Goal: Task Accomplishment & Management: Manage account settings

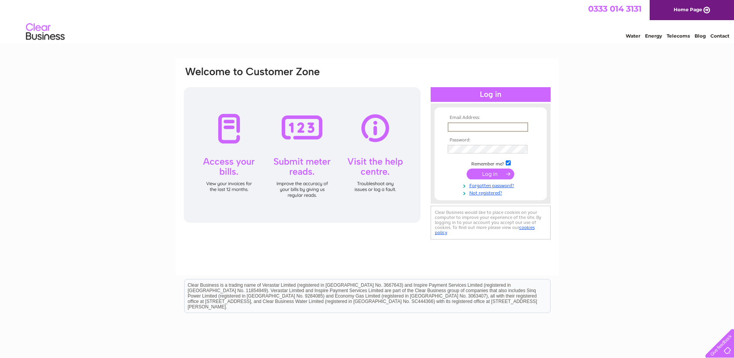
click at [469, 124] on input "text" at bounding box center [488, 126] width 81 height 9
type input "mail@shetlandbikeproject.co.uk"
click at [493, 175] on input "submit" at bounding box center [491, 173] width 48 height 11
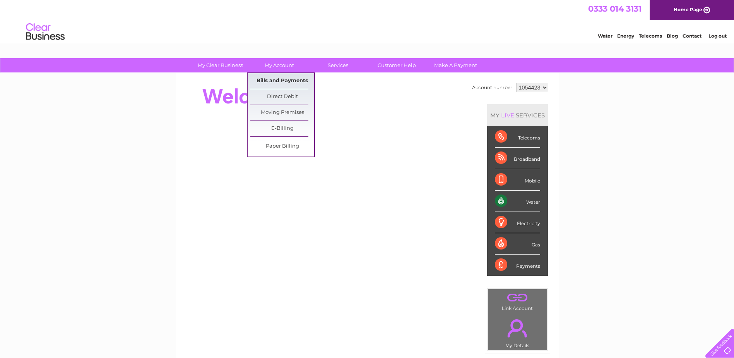
click at [271, 79] on link "Bills and Payments" at bounding box center [282, 80] width 64 height 15
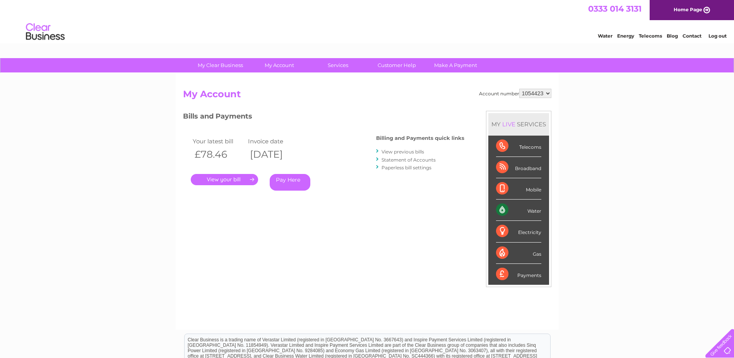
click at [224, 179] on link "." at bounding box center [224, 179] width 67 height 11
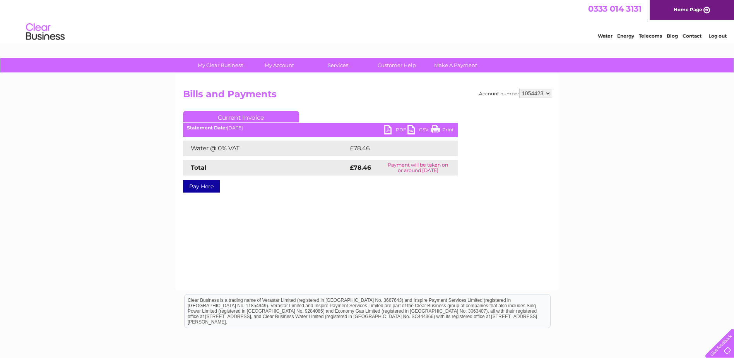
click at [389, 127] on link "PDF" at bounding box center [395, 130] width 23 height 11
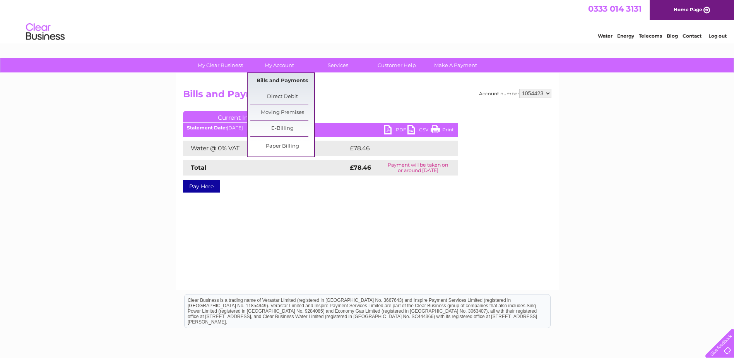
click at [284, 75] on link "Bills and Payments" at bounding box center [282, 80] width 64 height 15
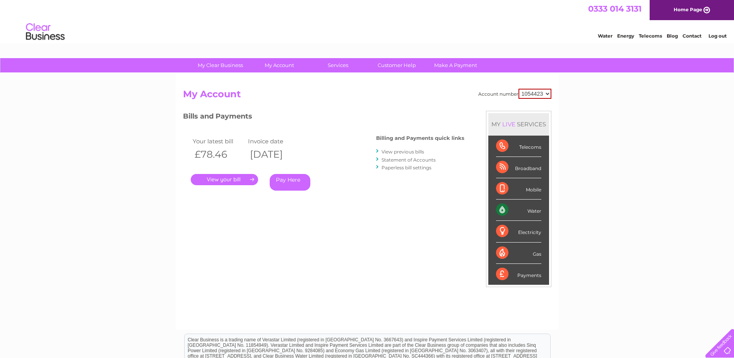
click at [393, 151] on link "View previous bills" at bounding box center [403, 152] width 43 height 6
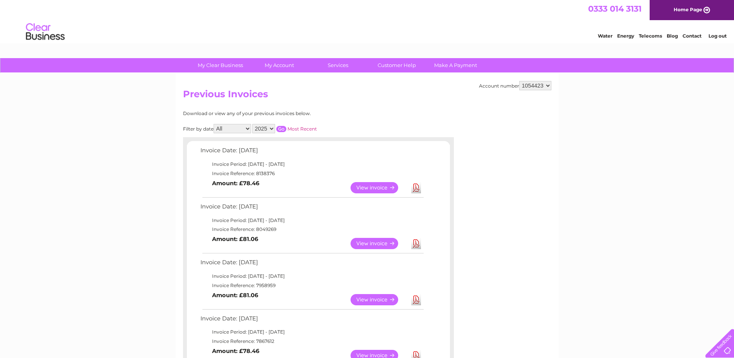
click at [370, 242] on link "View" at bounding box center [379, 243] width 57 height 11
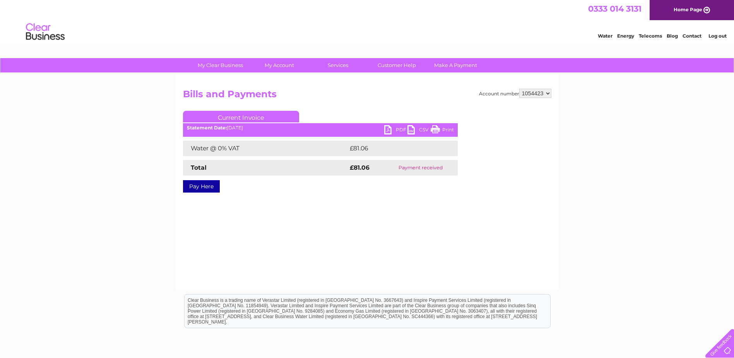
click at [395, 129] on link "PDF" at bounding box center [395, 130] width 23 height 11
click at [713, 36] on link "Log out" at bounding box center [718, 36] width 18 height 6
